Goal: Task Accomplishment & Management: Complete application form

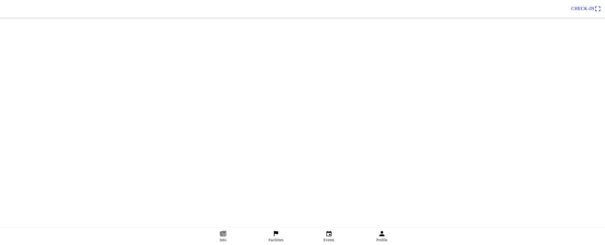
click at [485, 151] on div "Information There isn’t any information added to your facility. Add information…" at bounding box center [302, 142] width 605 height 19
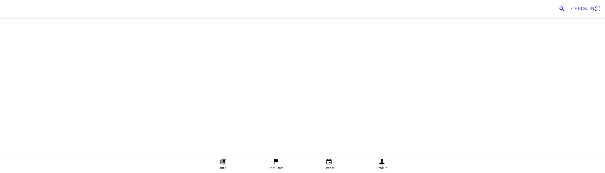
click at [519, 0] on main "test Club Information Events Information There isn’t any information added to y…" at bounding box center [302, 0] width 605 height 0
click at [44, 0] on main "test Club Information Events Information There isn’t any information added to y…" at bounding box center [302, 0] width 605 height 0
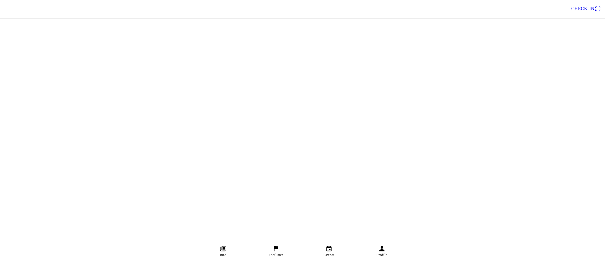
click at [487, 130] on ion-row "Information Events" at bounding box center [303, 122] width 602 height 14
click at [454, 130] on ion-row "Information Events" at bounding box center [303, 122] width 602 height 14
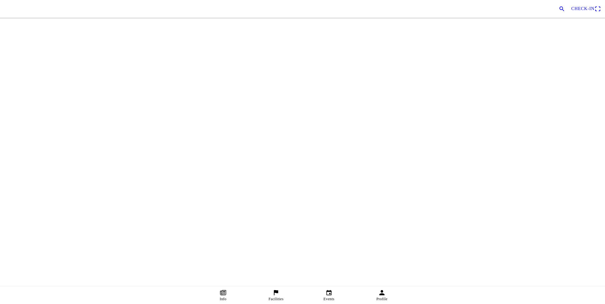
click at [484, 145] on div "test Club Information Events" at bounding box center [302, 121] width 605 height 47
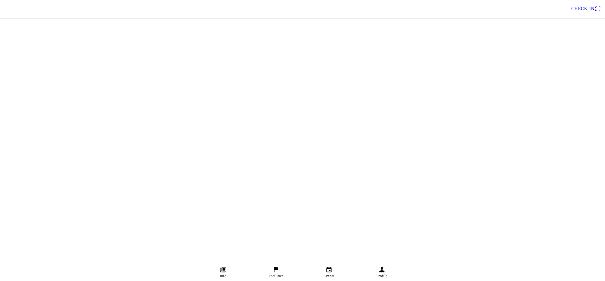
click at [506, 0] on main "test Club Administrator Edit facility Information Events Subscriptions Members …" at bounding box center [302, 0] width 605 height 0
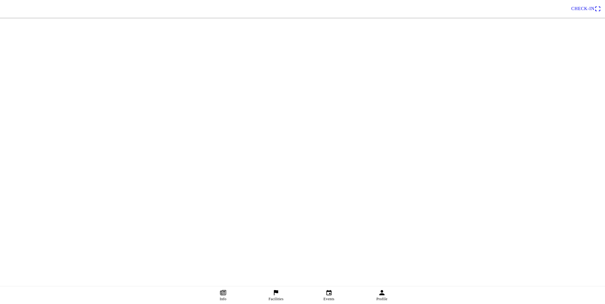
click at [534, 0] on main "test Club Administrator Edit facility Information Events Subscriptions Members …" at bounding box center [302, 0] width 605 height 0
click at [525, 0] on main "test Club Administrator Edit facility Information Events Subscriptions Members …" at bounding box center [302, 0] width 605 height 0
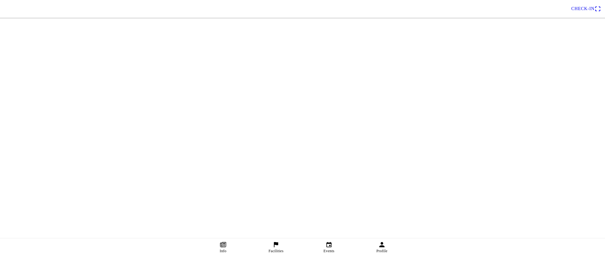
click at [519, 0] on main "test Club Administrator Edit facility Information Events Subscriptions Members …" at bounding box center [302, 0] width 605 height 0
click at [515, 0] on main "test Club Administrator Edit facility Information Events Subscriptions Members …" at bounding box center [302, 0] width 605 height 0
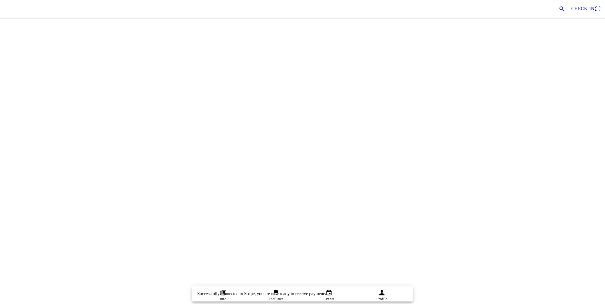
click at [551, 0] on main "test Club Administrator Edit facility Information Events Subscriptions Members …" at bounding box center [302, 0] width 605 height 0
click at [513, 0] on main "test Club Administrator Edit facility Information Events Subscriptions Members …" at bounding box center [302, 0] width 605 height 0
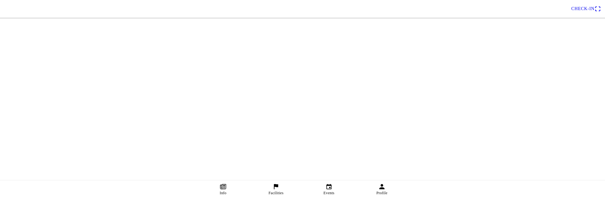
click at [21, 0] on main "test Club Complete onboarding with Stripe Information Events Information There …" at bounding box center [302, 0] width 605 height 0
click at [275, 187] on icon "flag" at bounding box center [276, 186] width 7 height 7
click at [254, 58] on h2 "Ko Samui Outdoors" at bounding box center [314, 55] width 572 height 8
click at [254, 81] on h2 "MONs" at bounding box center [314, 78] width 572 height 8
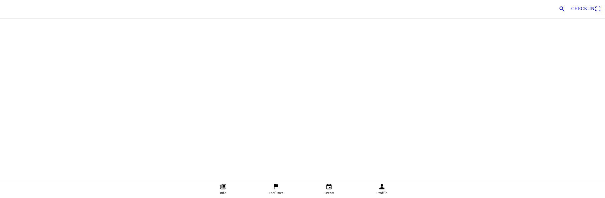
click at [279, 135] on div "Lex Test Account (acct_1LQRf42HLd1EjX58)" at bounding box center [314, 123] width 572 height 23
click at [273, 98] on div "test" at bounding box center [314, 87] width 572 height 23
drag, startPoint x: 295, startPoint y: 122, endPoint x: 286, endPoint y: 125, distance: 9.2
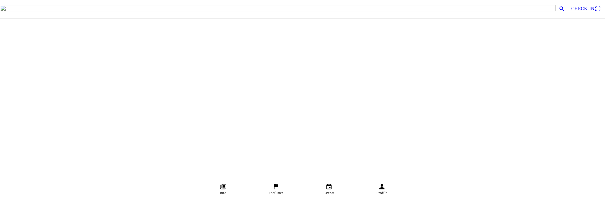
click at [280, 127] on h2 "Lex Test Account (acct_1LQRf42HLd1EjX58)" at bounding box center [314, 124] width 572 height 8
drag, startPoint x: 325, startPoint y: 108, endPoint x: 322, endPoint y: 110, distance: 3.9
click at [260, 101] on div "test" at bounding box center [314, 89] width 572 height 23
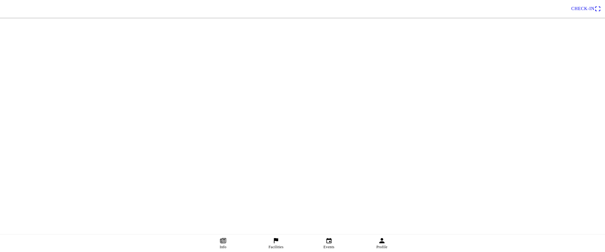
click at [280, 198] on link "Facilities" at bounding box center [276, 244] width 53 height 18
click at [0, 0] on slot "Create" at bounding box center [0, 0] width 0 height 0
drag, startPoint x: 516, startPoint y: 108, endPoint x: 506, endPoint y: 111, distance: 10.5
click at [517, 108] on ion-backdrop at bounding box center [302, 126] width 605 height 252
click at [0, 0] on slot "Create" at bounding box center [0, 0] width 0 height 0
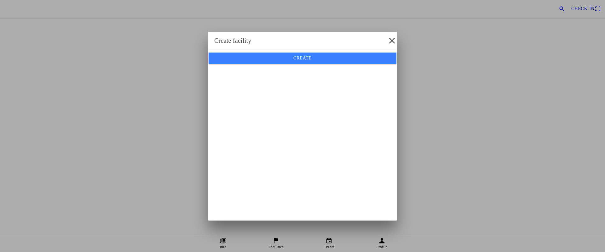
click at [288, 64] on span "Create" at bounding box center [302, 58] width 178 height 11
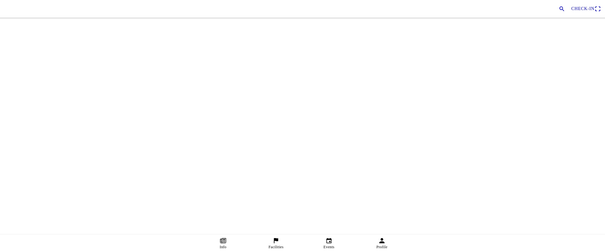
click at [69, 20] on input "text" at bounding box center [302, 14] width 595 height 11
type input "test"
click at [60, 38] on button "button" at bounding box center [305, 28] width 600 height 17
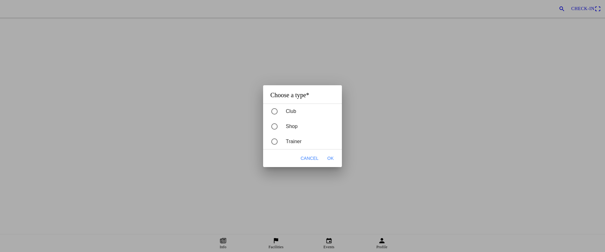
click at [288, 108] on div "Club" at bounding box center [306, 112] width 72 height 14
drag, startPoint x: 331, startPoint y: 159, endPoint x: 296, endPoint y: 156, distance: 35.1
click at [332, 161] on span "OK" at bounding box center [330, 158] width 6 height 6
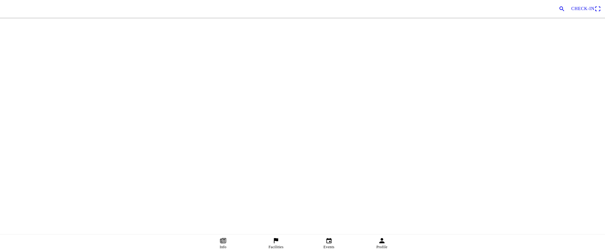
click at [72, 55] on input "text" at bounding box center [302, 49] width 595 height 11
click at [65, 90] on input "tel" at bounding box center [302, 84] width 595 height 11
type input "0612345678"
click at [41, 101] on ion-label "Location*" at bounding box center [302, 99] width 595 height 6
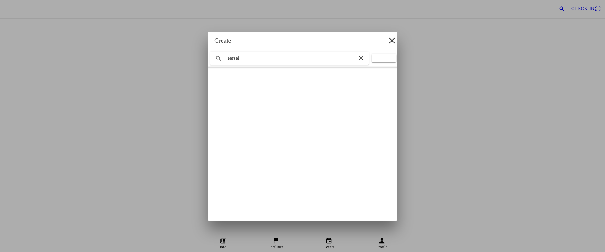
type input "eersel"
click at [0, 0] on slot "Eersel, North Brabant, Netherlands" at bounding box center [0, 0] width 0 height 0
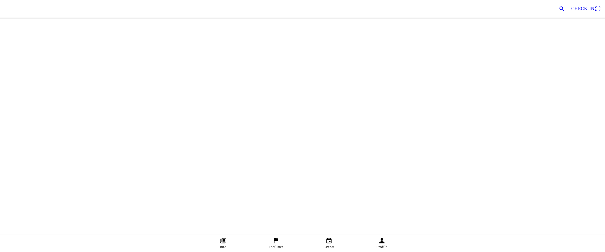
click at [87, 113] on ion-label at bounding box center [271, 113] width 532 height 0
click at [0, 0] on slot "Create" at bounding box center [0, 0] width 0 height 0
drag, startPoint x: 556, startPoint y: 154, endPoint x: 551, endPoint y: 154, distance: 5.1
click at [555, 0] on main "test Club Administrator Edit facility Information Events Subscriptions Members …" at bounding box center [302, 0] width 605 height 0
click at [61, 0] on main "test Club Administrator Edit facility Information Events Subscriptions Members …" at bounding box center [302, 0] width 605 height 0
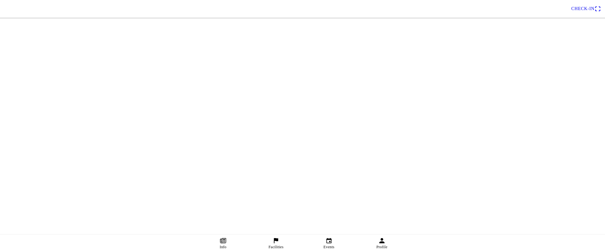
drag, startPoint x: 501, startPoint y: 188, endPoint x: 491, endPoint y: 191, distance: 10.6
click at [501, 188] on div "Information 0612345678 Update information" at bounding box center [302, 181] width 605 height 33
click at [278, 245] on ion-label "Facilities" at bounding box center [276, 247] width 15 height 5
drag, startPoint x: 224, startPoint y: 86, endPoint x: 228, endPoint y: 84, distance: 4.1
click at [26, 37] on span "Create" at bounding box center [17, 32] width 17 height 9
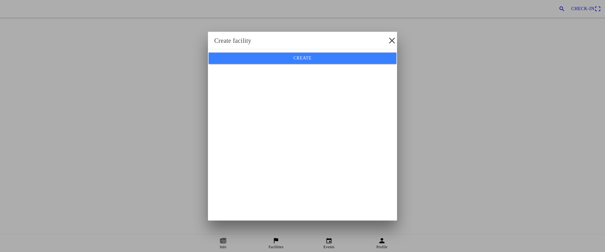
click at [300, 64] on span "Create" at bounding box center [302, 58] width 178 height 11
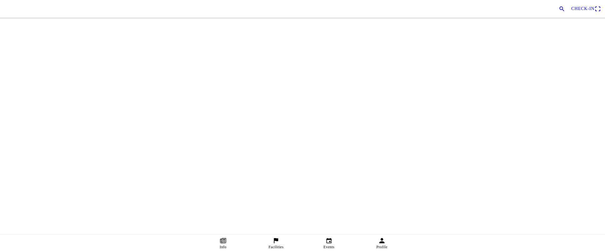
click at [62, 20] on input "text" at bounding box center [302, 14] width 595 height 11
type input "test"
click at [66, 38] on button "button" at bounding box center [305, 28] width 600 height 17
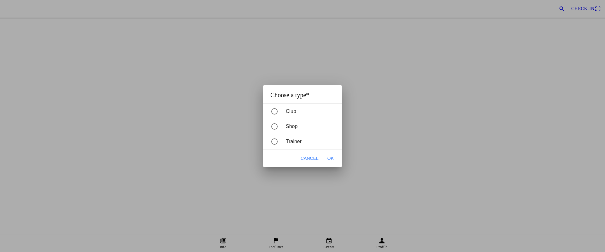
click at [294, 111] on div "Club" at bounding box center [306, 112] width 72 height 14
click at [332, 159] on span "OK" at bounding box center [330, 158] width 6 height 6
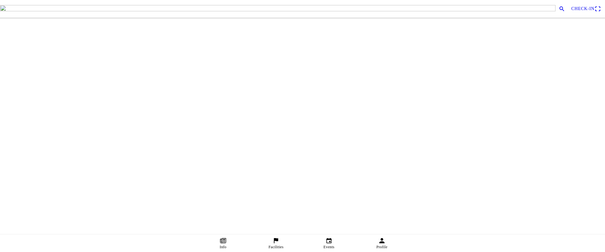
click at [61, 90] on input "tel" at bounding box center [302, 84] width 595 height 11
drag, startPoint x: 32, startPoint y: 120, endPoint x: 0, endPoint y: 105, distance: 34.8
click at [0, 91] on div "Phone test" at bounding box center [302, 82] width 605 height 18
type input "06123456789"
click at [49, 106] on div "Location*" at bounding box center [302, 98] width 595 height 15
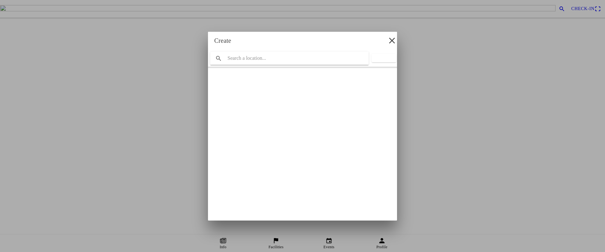
click at [255, 57] on input "search text" at bounding box center [289, 58] width 159 height 13
type input "eersel"
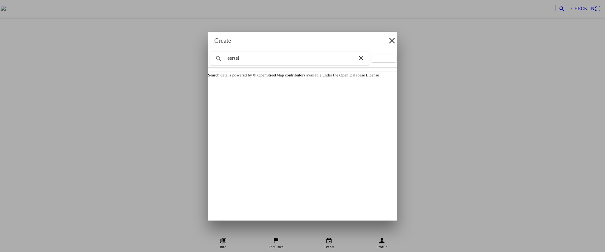
click at [0, 0] on slot "Eersel, North Brabant, Netherlands" at bounding box center [0, 0] width 0 height 0
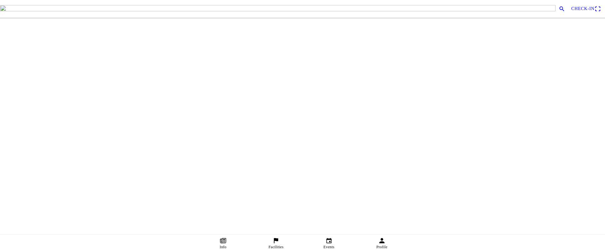
click at [56, 113] on ion-label at bounding box center [271, 113] width 532 height 0
click at [304, 158] on span "Create" at bounding box center [302, 152] width 594 height 11
